Goal: Task Accomplishment & Management: Use online tool/utility

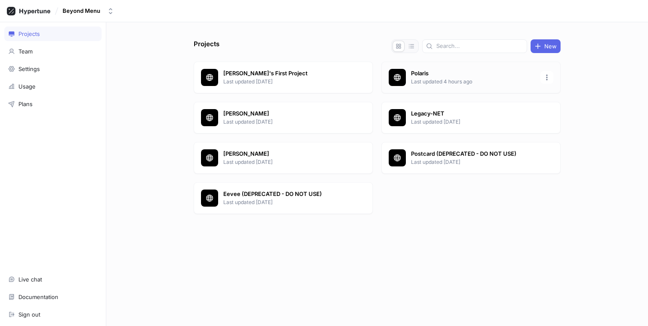
click at [419, 77] on p "Polaris" at bounding box center [473, 73] width 124 height 9
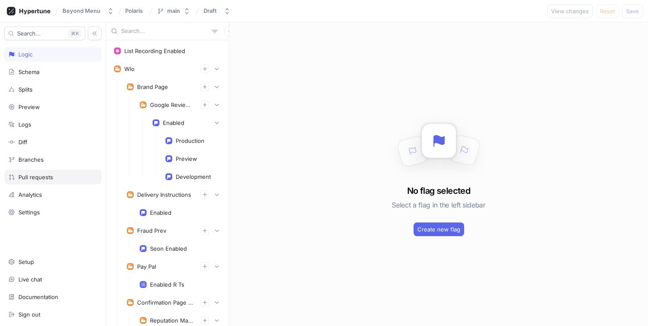
click at [40, 171] on div "Pull requests" at bounding box center [52, 177] width 97 height 15
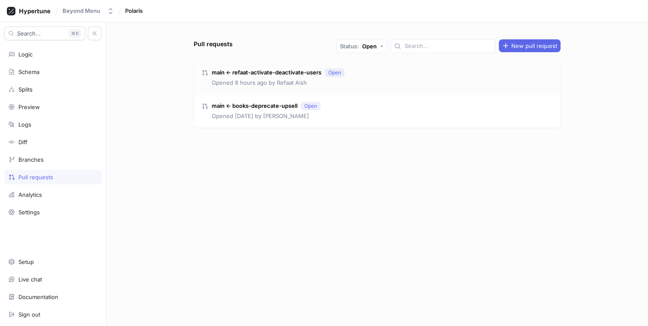
click at [380, 74] on div "main ← refaat-activate-deactivate-users Open Opened 8 hours ago by Refaat Aish" at bounding box center [377, 77] width 366 height 33
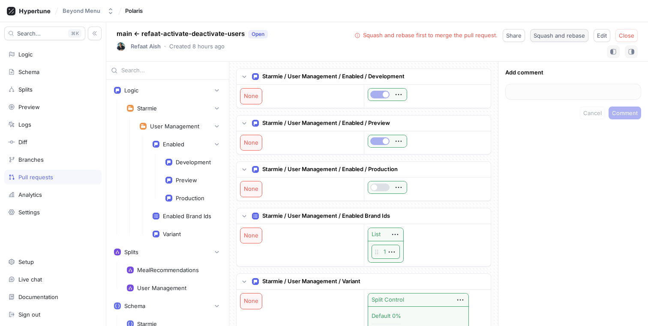
click at [568, 34] on span "Squash and rebase" at bounding box center [558, 35] width 51 height 5
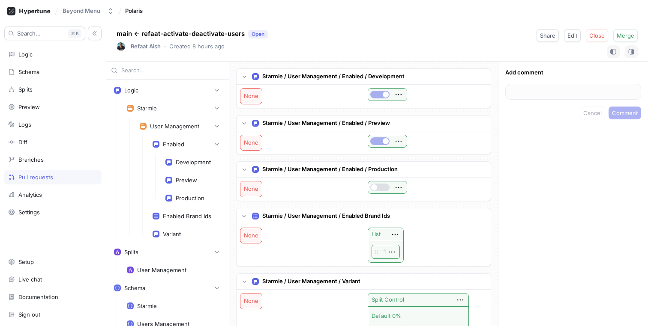
click at [32, 176] on div "Pull requests" at bounding box center [35, 177] width 35 height 7
